Goal: Task Accomplishment & Management: Use online tool/utility

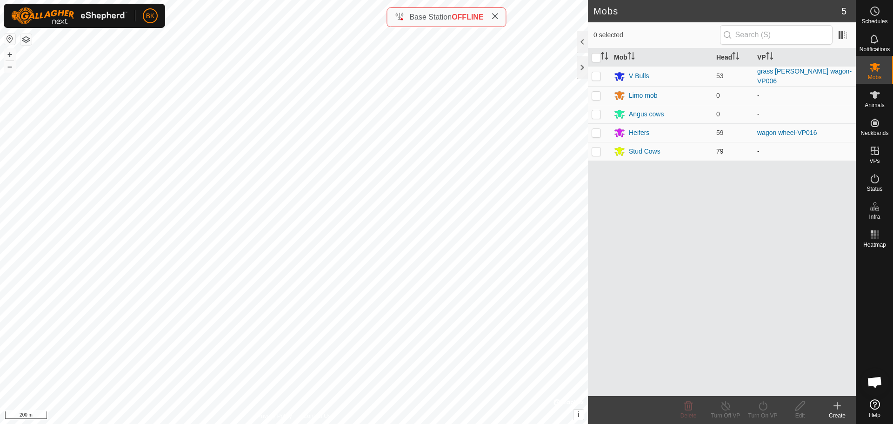
click at [597, 150] on p-checkbox at bounding box center [596, 151] width 9 height 7
checkbox input "true"
click at [763, 409] on icon at bounding box center [764, 405] width 12 height 11
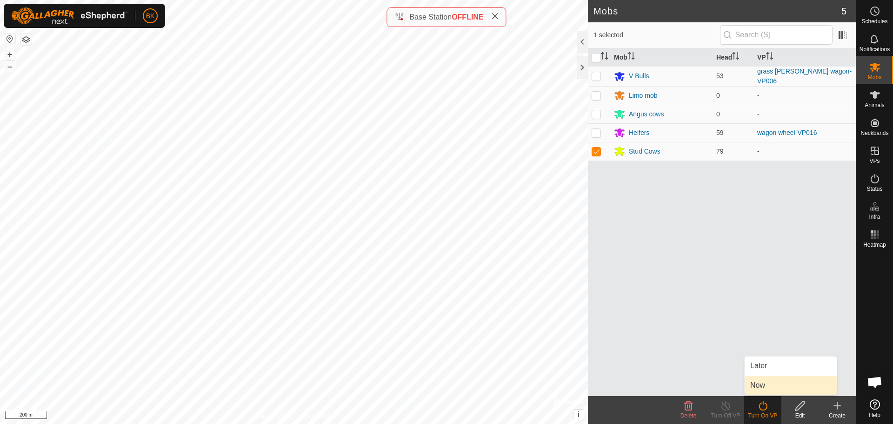
click at [766, 389] on link "Now" at bounding box center [791, 385] width 92 height 19
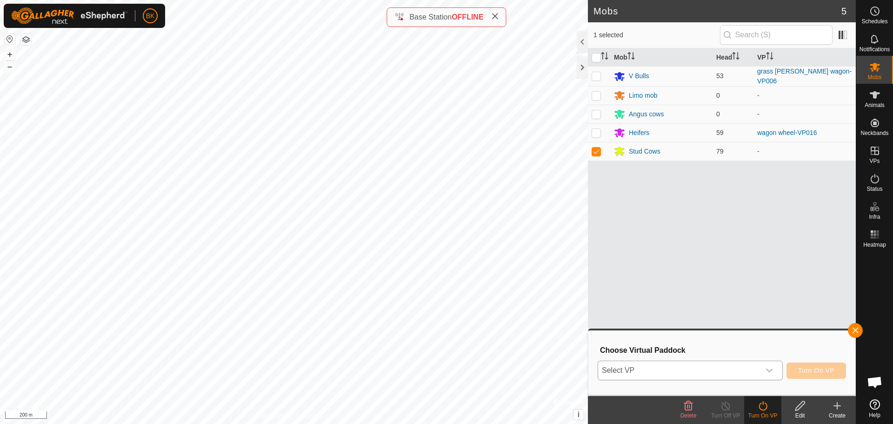
click at [772, 370] on icon "dropdown trigger" at bounding box center [769, 371] width 7 height 4
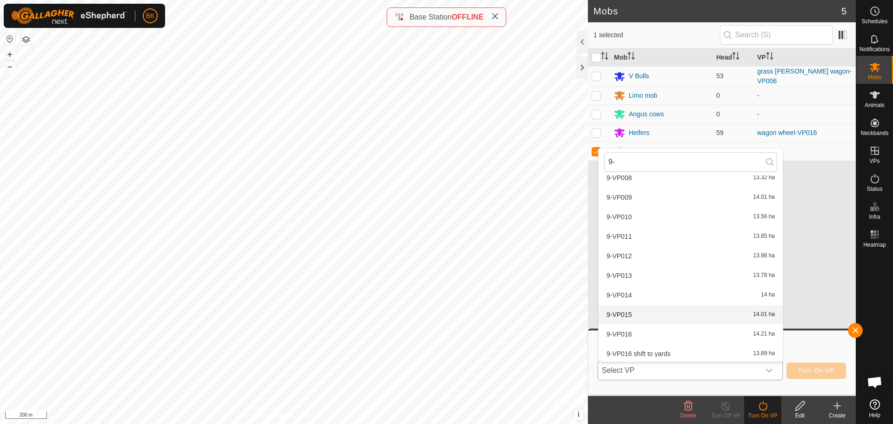
scroll to position [167, 0]
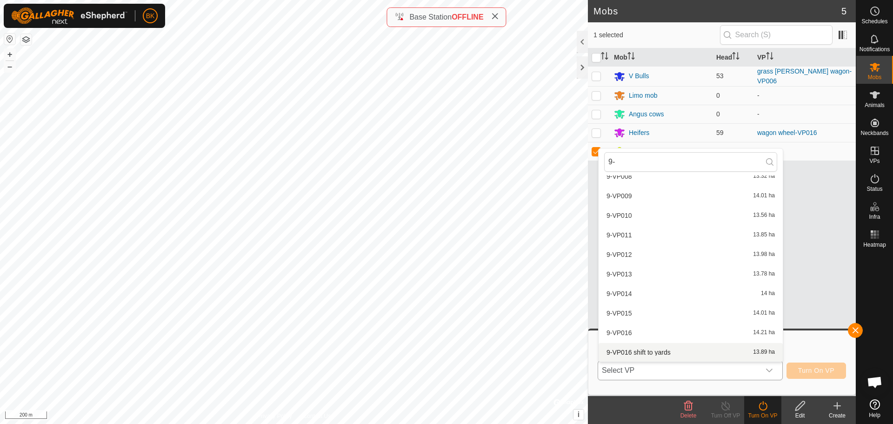
type input "9-"
click at [673, 349] on li "9-VP016 shift to yards 13.89 ha" at bounding box center [691, 352] width 184 height 19
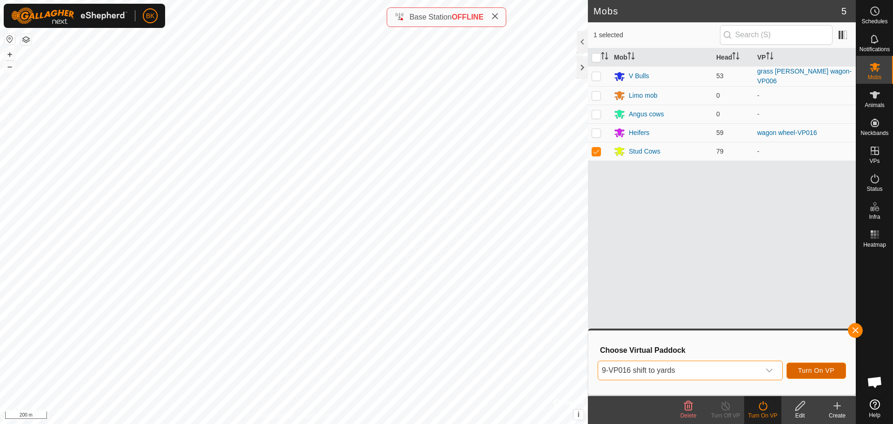
click at [828, 372] on span "Turn On VP" at bounding box center [816, 370] width 36 height 7
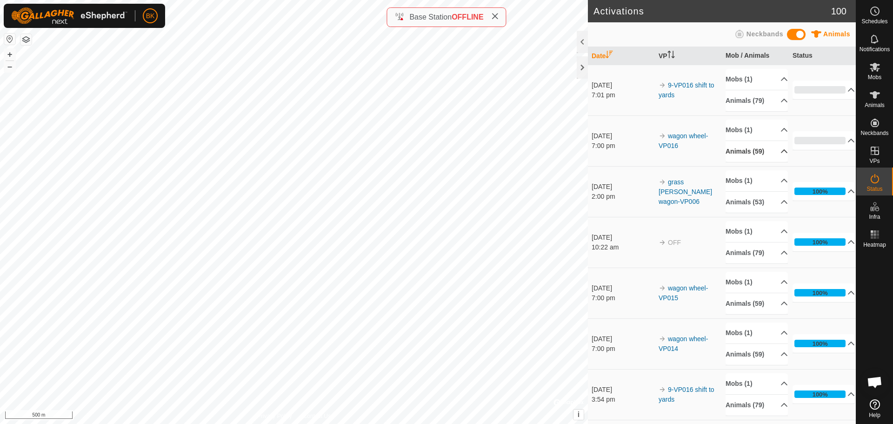
click at [773, 150] on p-accordion-header "Animals (59)" at bounding box center [757, 151] width 62 height 21
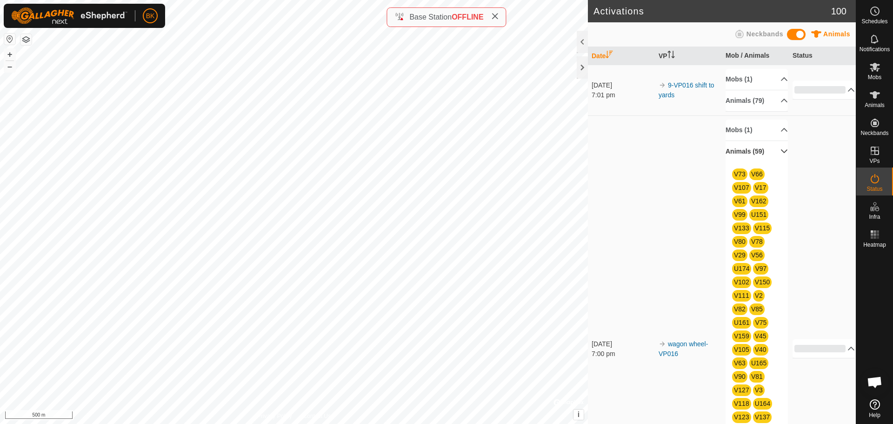
click at [773, 150] on p-accordion-header "Animals (59)" at bounding box center [757, 151] width 62 height 21
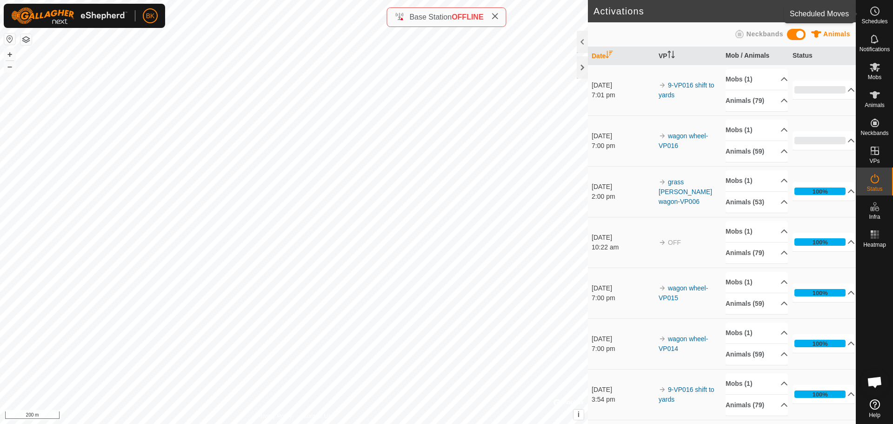
click at [877, 12] on icon at bounding box center [875, 11] width 11 height 11
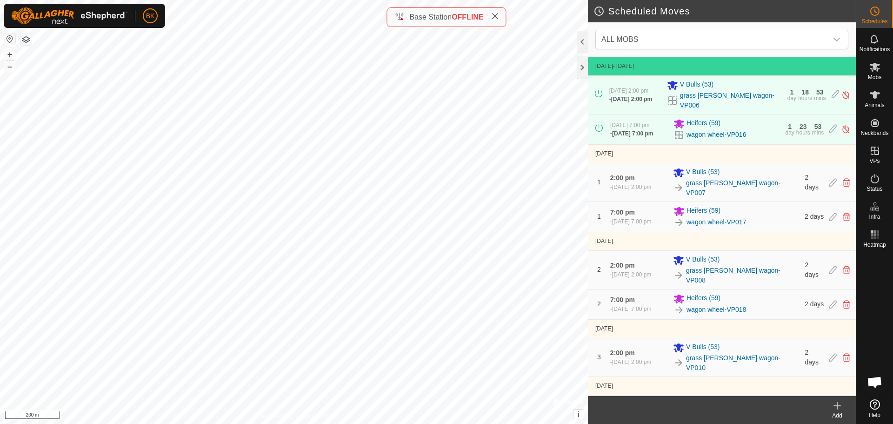
scroll to position [2, 0]
click at [495, 18] on icon at bounding box center [494, 16] width 7 height 7
click at [880, 69] on icon at bounding box center [875, 66] width 11 height 11
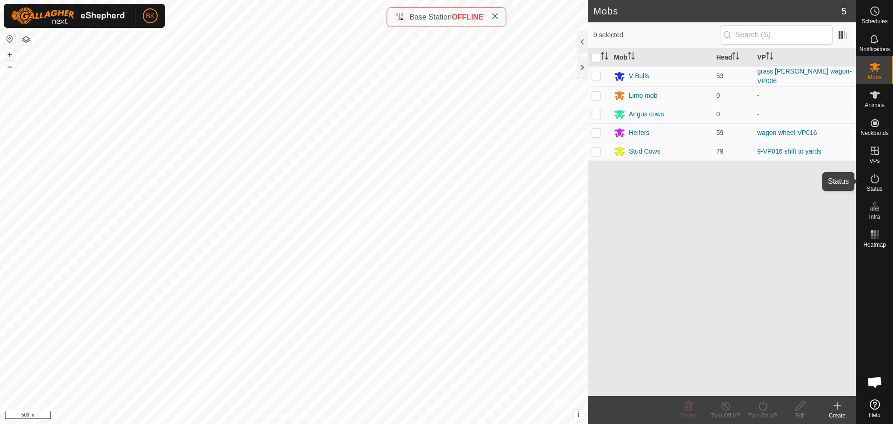
drag, startPoint x: 878, startPoint y: 173, endPoint x: 872, endPoint y: 184, distance: 12.5
click at [878, 174] on icon at bounding box center [875, 178] width 11 height 11
click at [872, 184] on div "Status" at bounding box center [875, 182] width 37 height 28
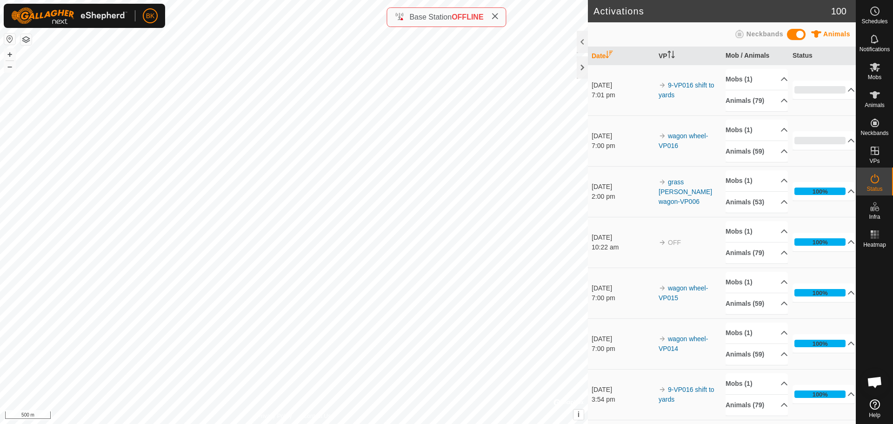
click at [469, 17] on span "OFFLINE" at bounding box center [468, 17] width 32 height 8
click at [427, 17] on span "Base Station" at bounding box center [430, 17] width 42 height 8
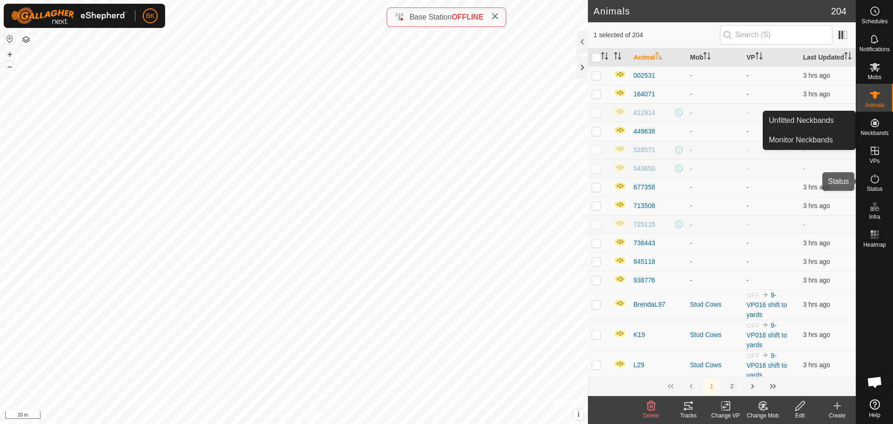
click at [877, 180] on icon at bounding box center [875, 178] width 11 height 11
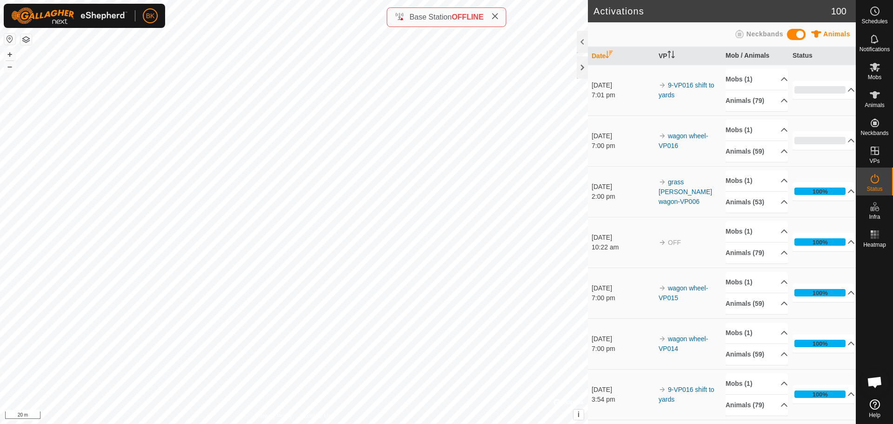
click at [496, 16] on icon at bounding box center [494, 16] width 7 height 7
